Goal: Check status: Check status

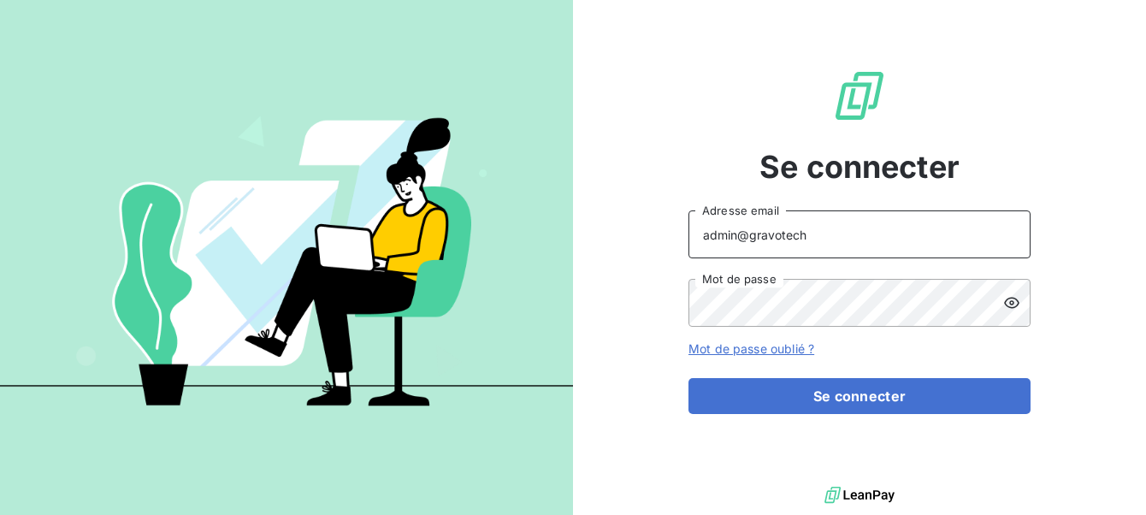
click at [888, 235] on input "admin@gravotech" at bounding box center [859, 234] width 342 height 48
type input "admin@aclbureautique"
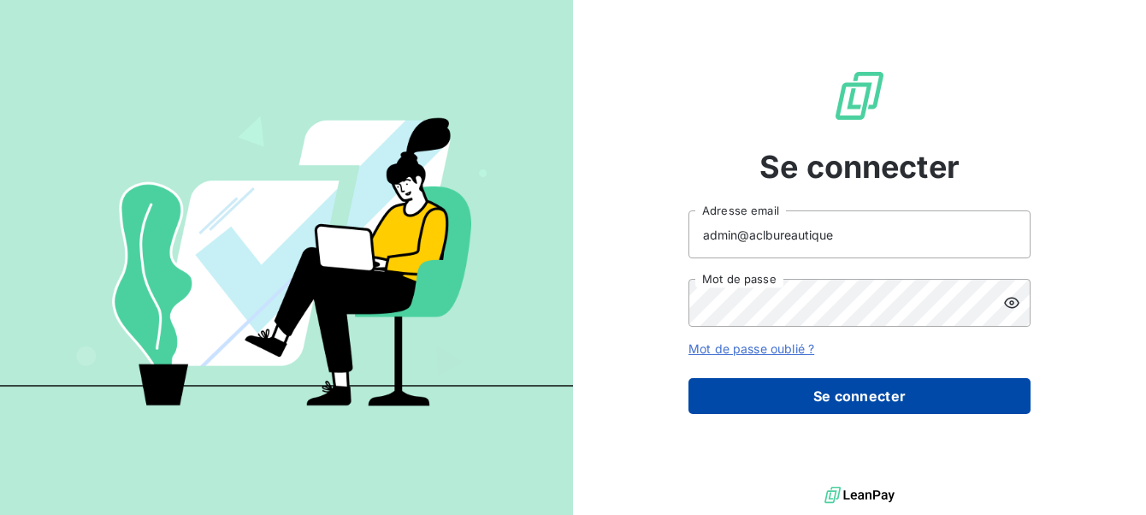
click at [824, 411] on button "Se connecter" at bounding box center [859, 396] width 342 height 36
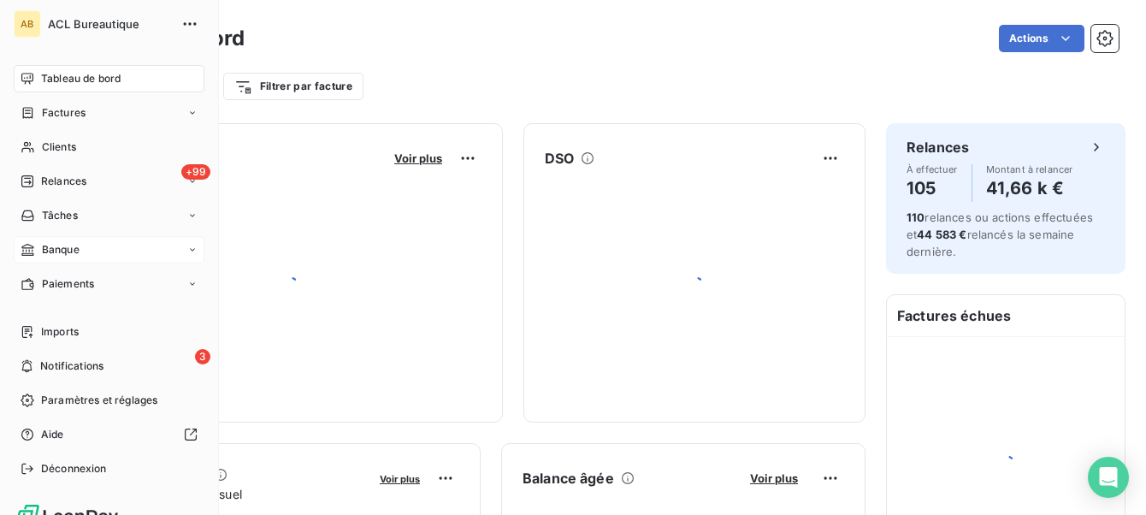
click at [84, 255] on div "Banque" at bounding box center [109, 249] width 191 height 27
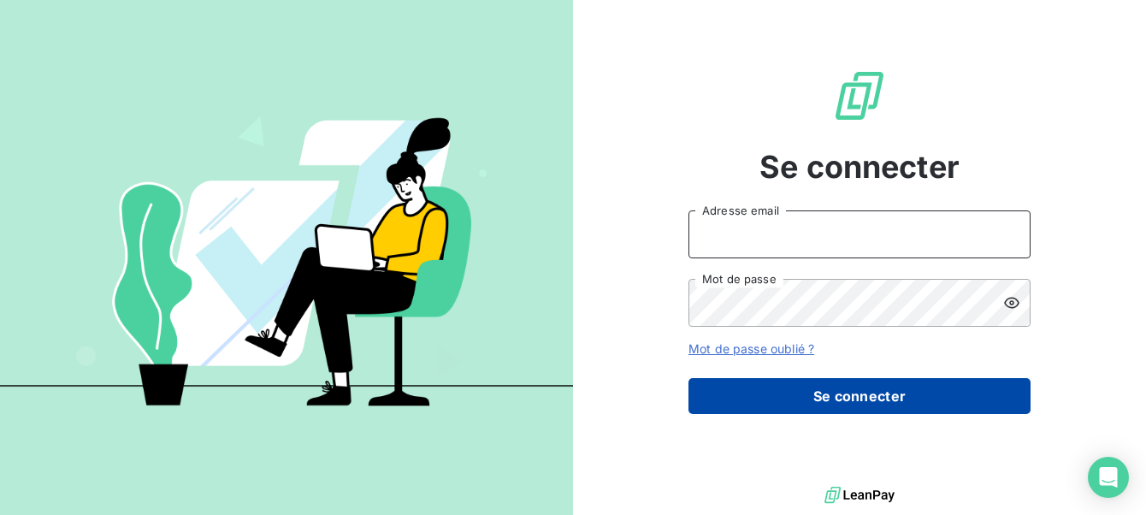
type input "admin@aclbureautique"
click at [841, 381] on button "Se connecter" at bounding box center [859, 396] width 342 height 36
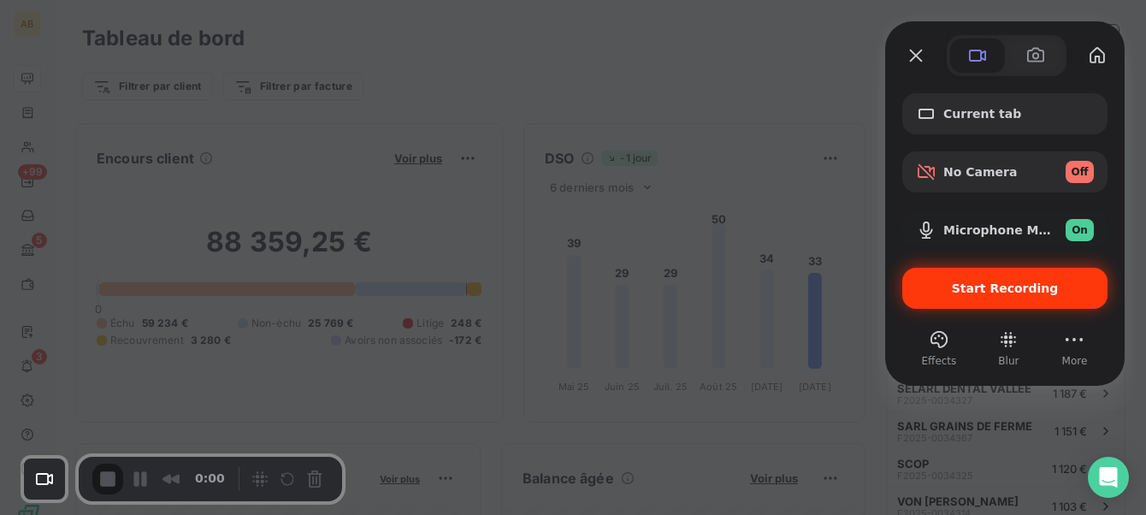
click at [984, 274] on div "Start Recording" at bounding box center [1004, 288] width 205 height 41
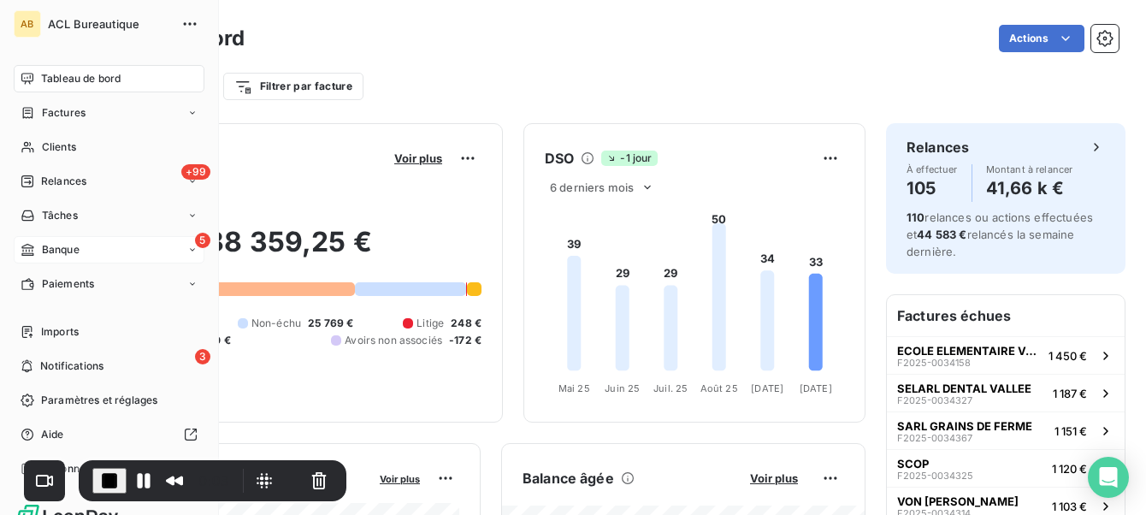
click at [22, 246] on icon at bounding box center [27, 250] width 12 height 12
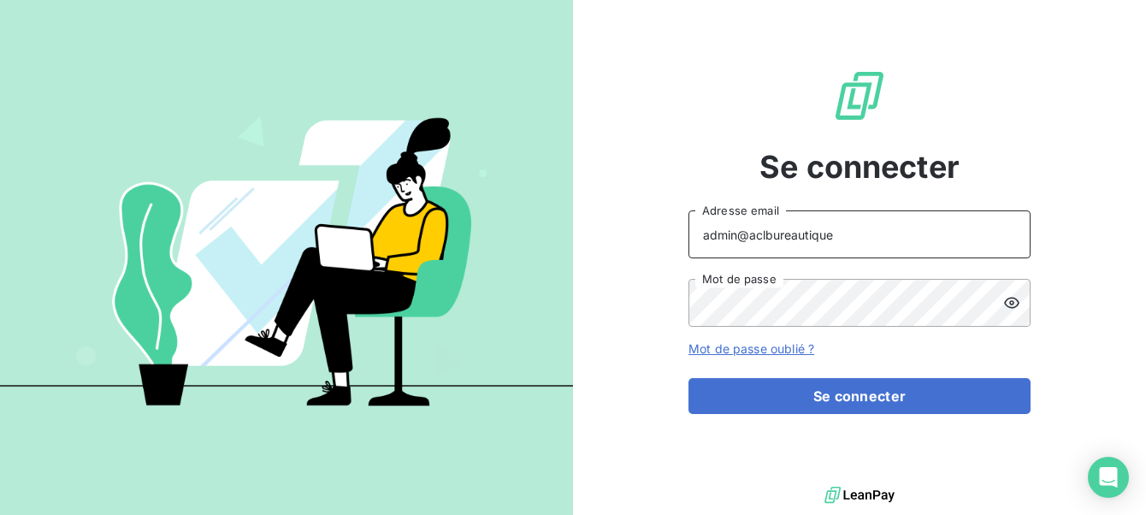
click at [942, 232] on input "admin@aclbureautique" at bounding box center [859, 234] width 342 height 48
type input "ninon@leanpay.fr"
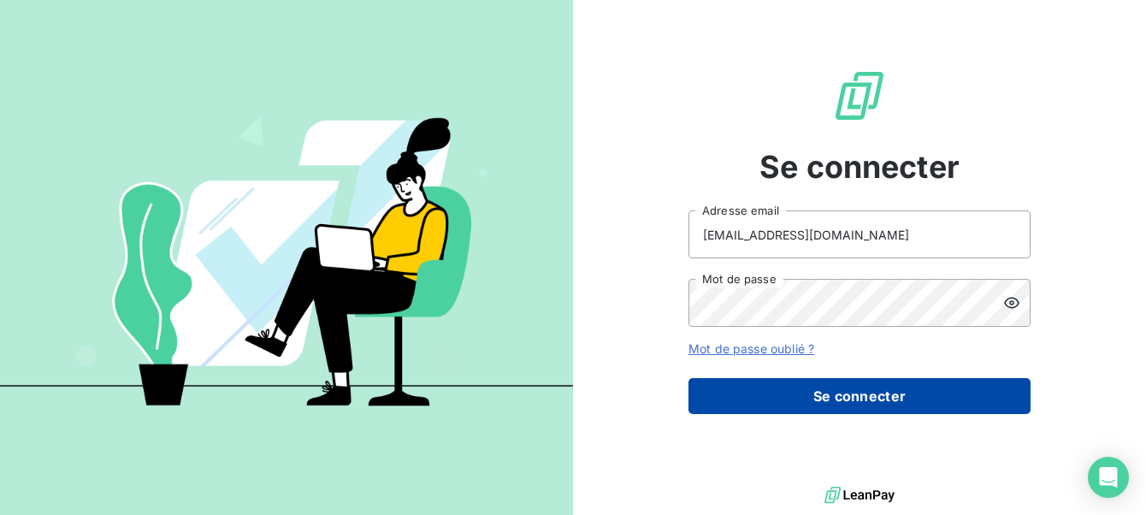
click at [855, 401] on button "Se connecter" at bounding box center [859, 396] width 342 height 36
